Goal: Information Seeking & Learning: Learn about a topic

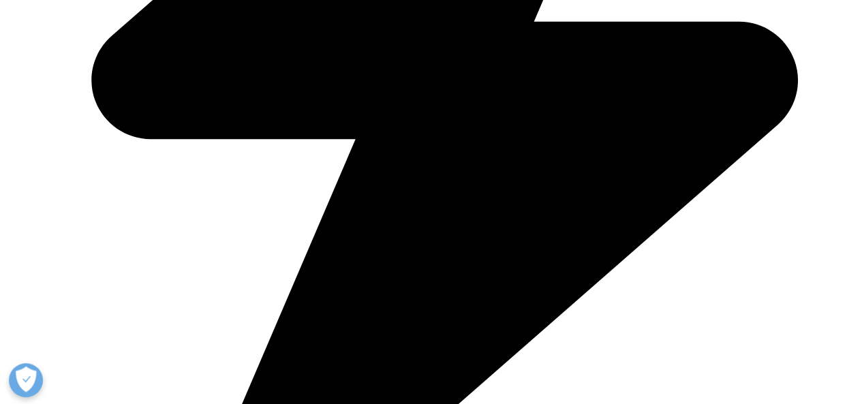
scroll to position [656, 0]
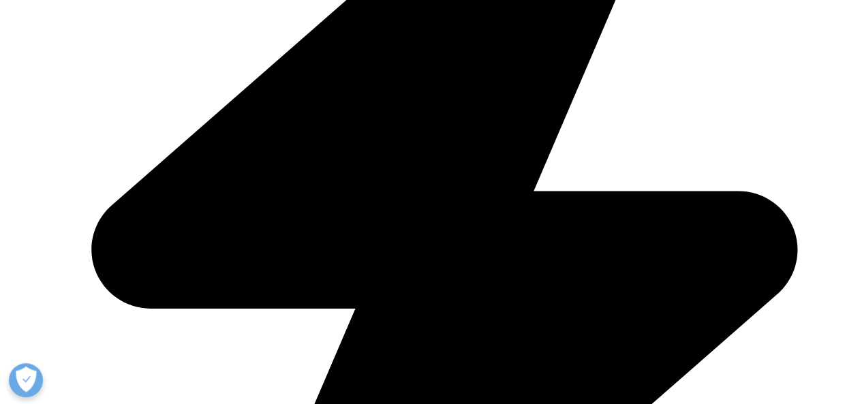
scroll to position [1436, 0]
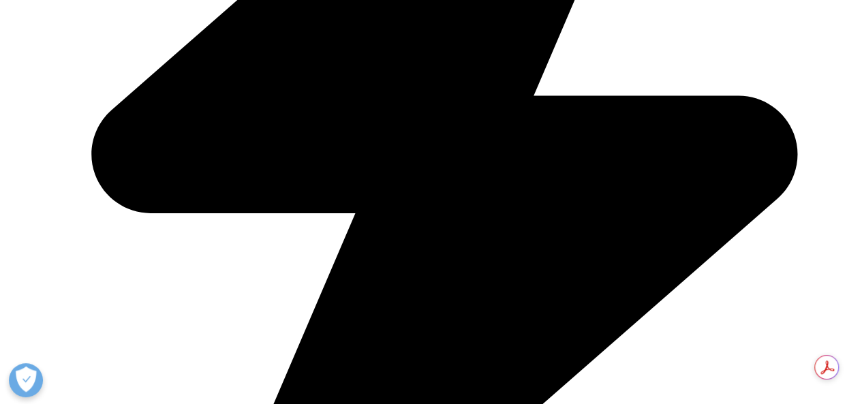
scroll to position [1540, 0]
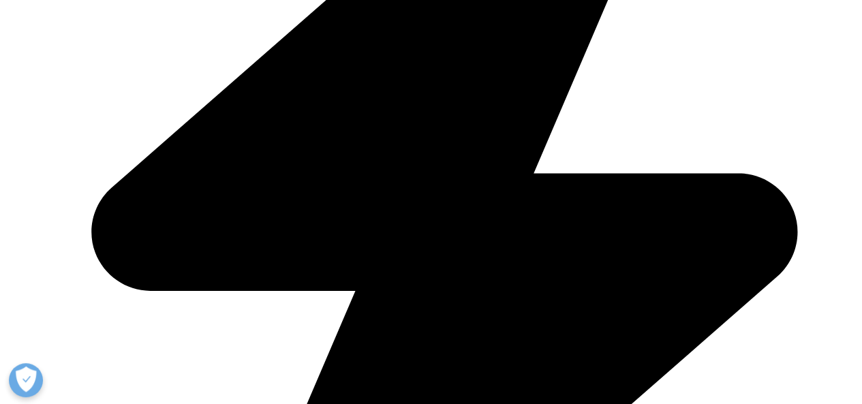
scroll to position [1483, 0]
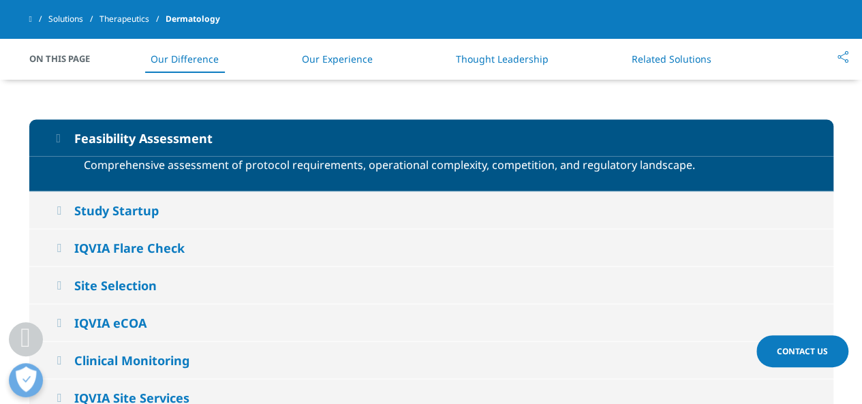
click at [177, 147] on div "Feasibility Assessment" at bounding box center [143, 138] width 138 height 16
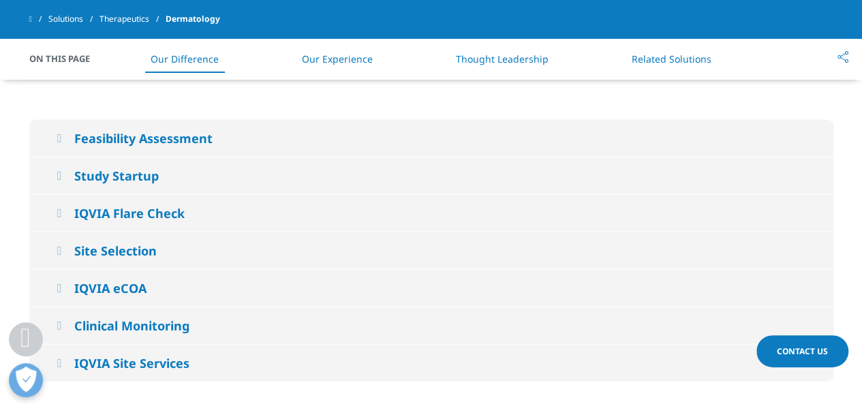
click at [177, 147] on div "Feasibility Assessment" at bounding box center [143, 138] width 138 height 16
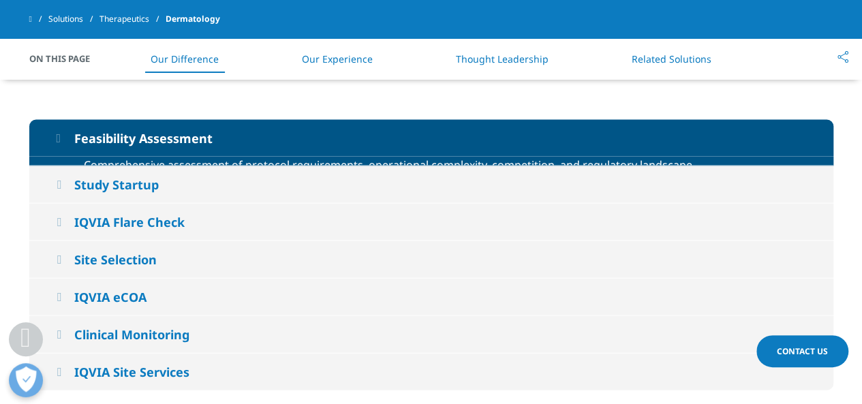
click at [177, 147] on div "Feasibility Assessment" at bounding box center [143, 138] width 138 height 16
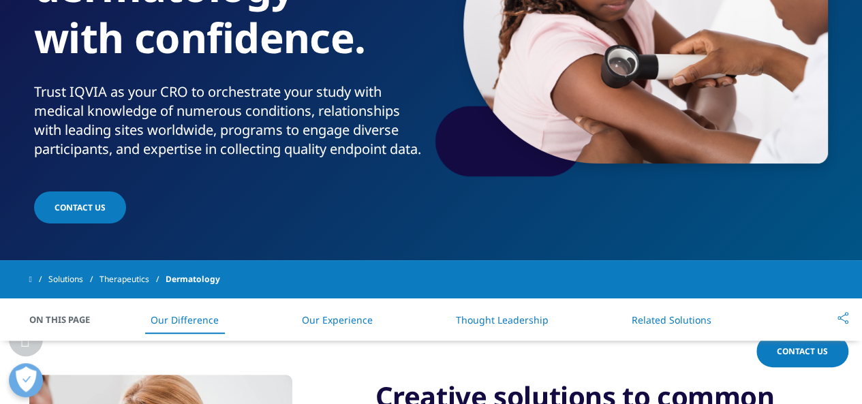
scroll to position [0, 0]
